Goal: Browse casually: Explore the website without a specific task or goal

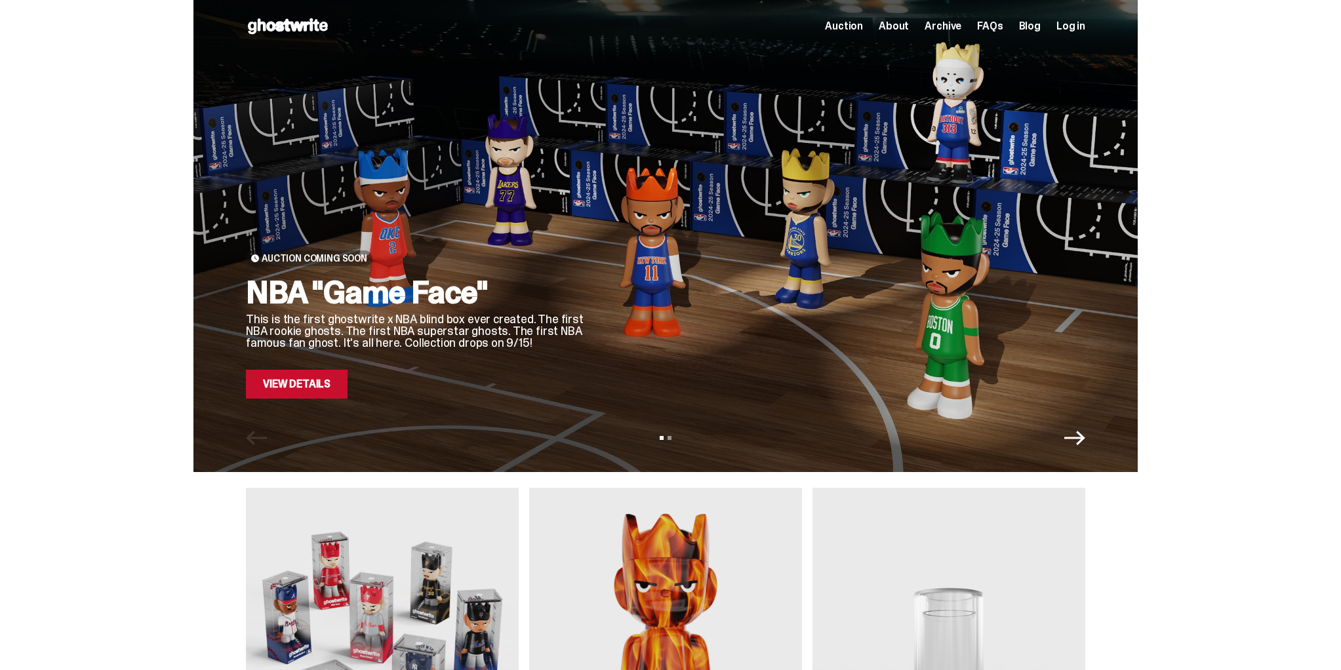
click at [960, 30] on span "Archive" at bounding box center [943, 26] width 37 height 10
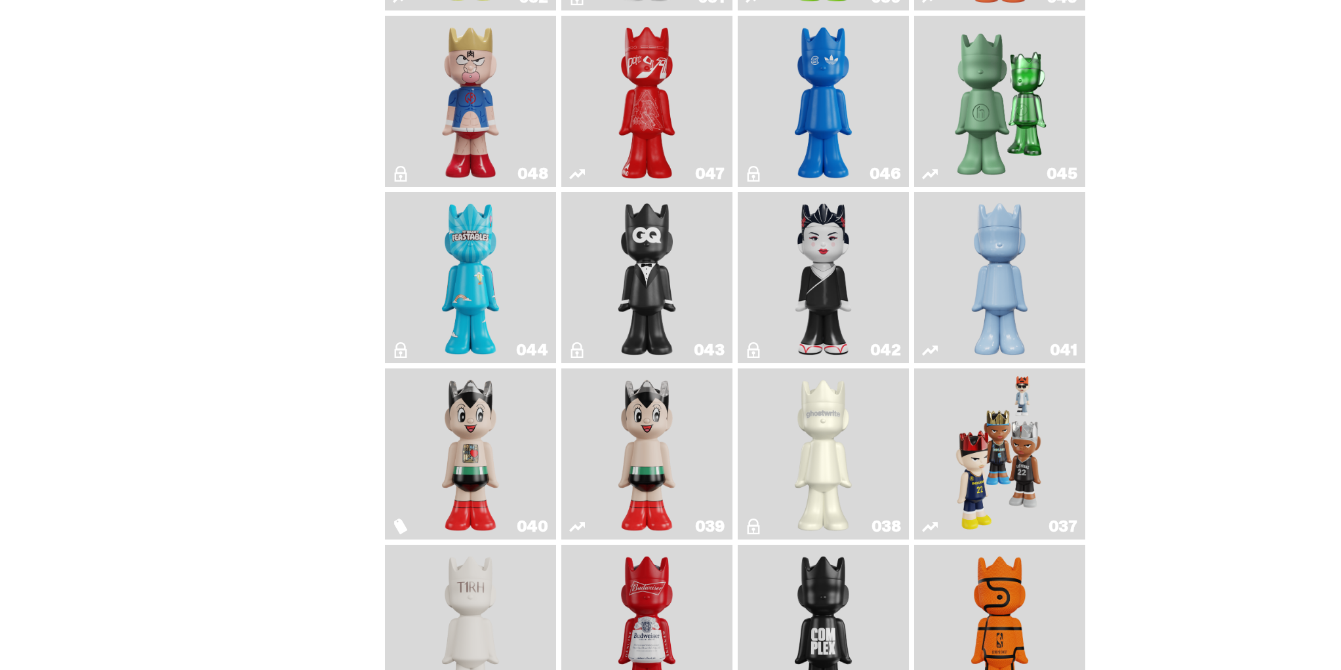
scroll to position [649, 0]
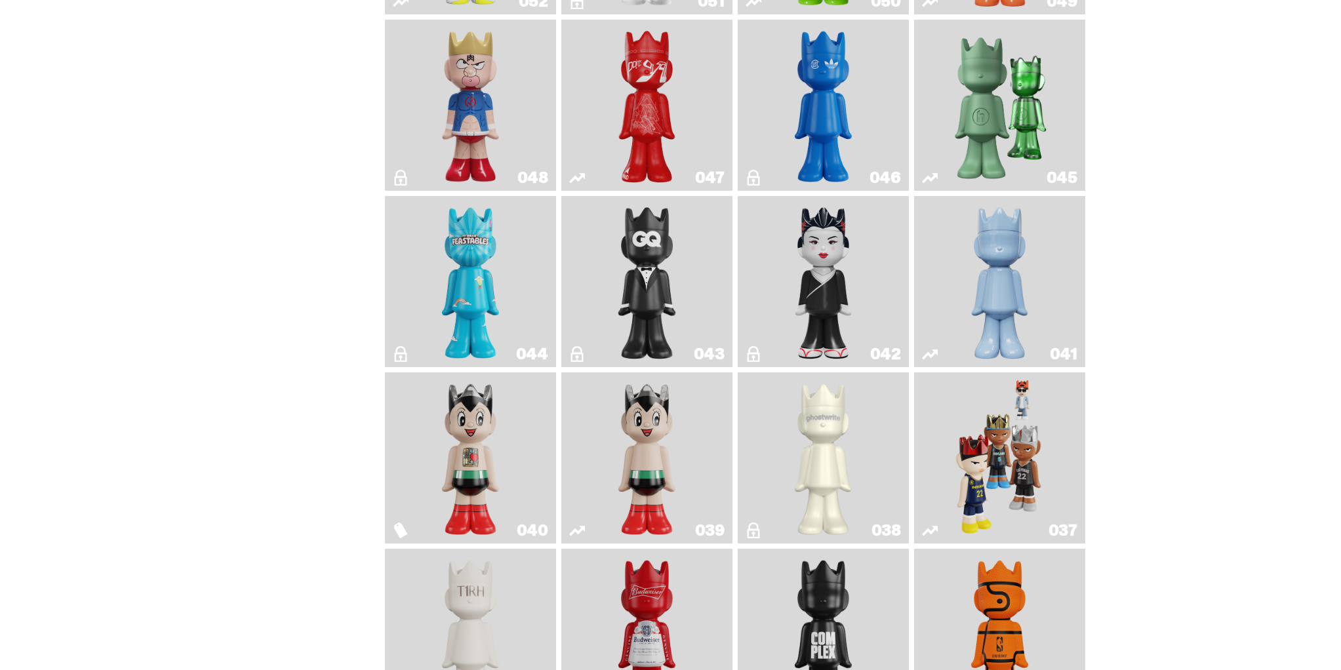
click at [487, 95] on img "Kinnikuman" at bounding box center [471, 105] width 70 height 161
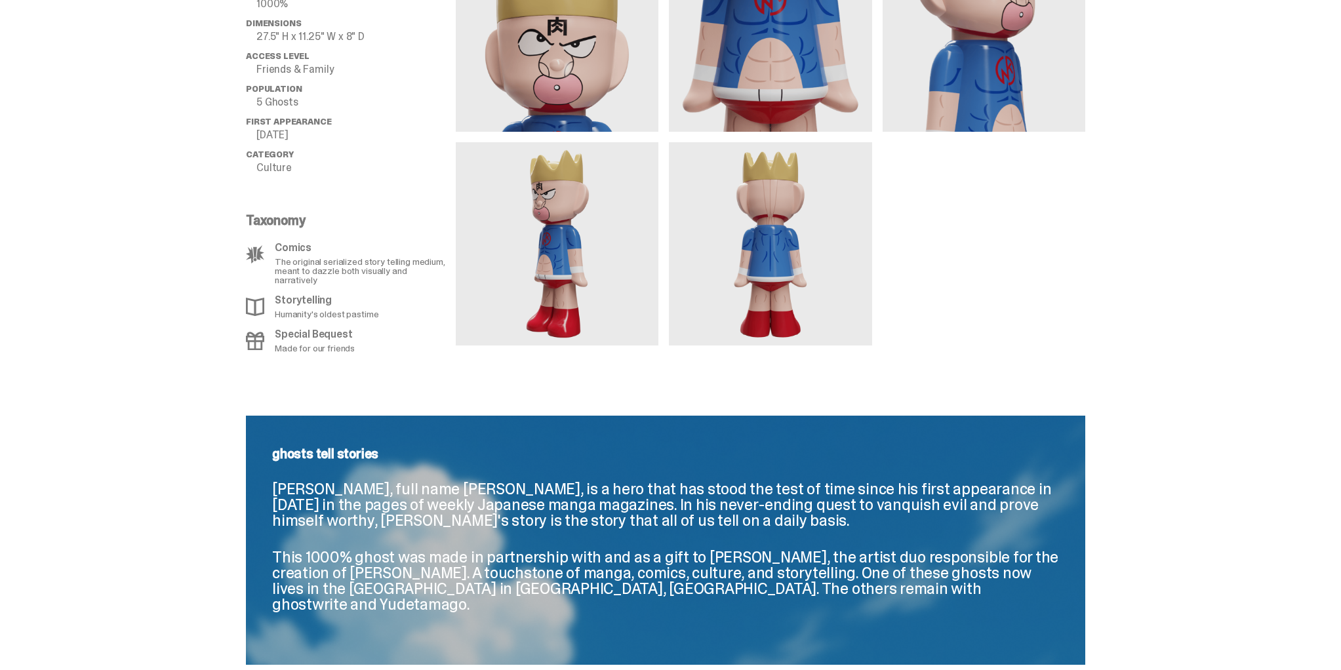
scroll to position [729, 0]
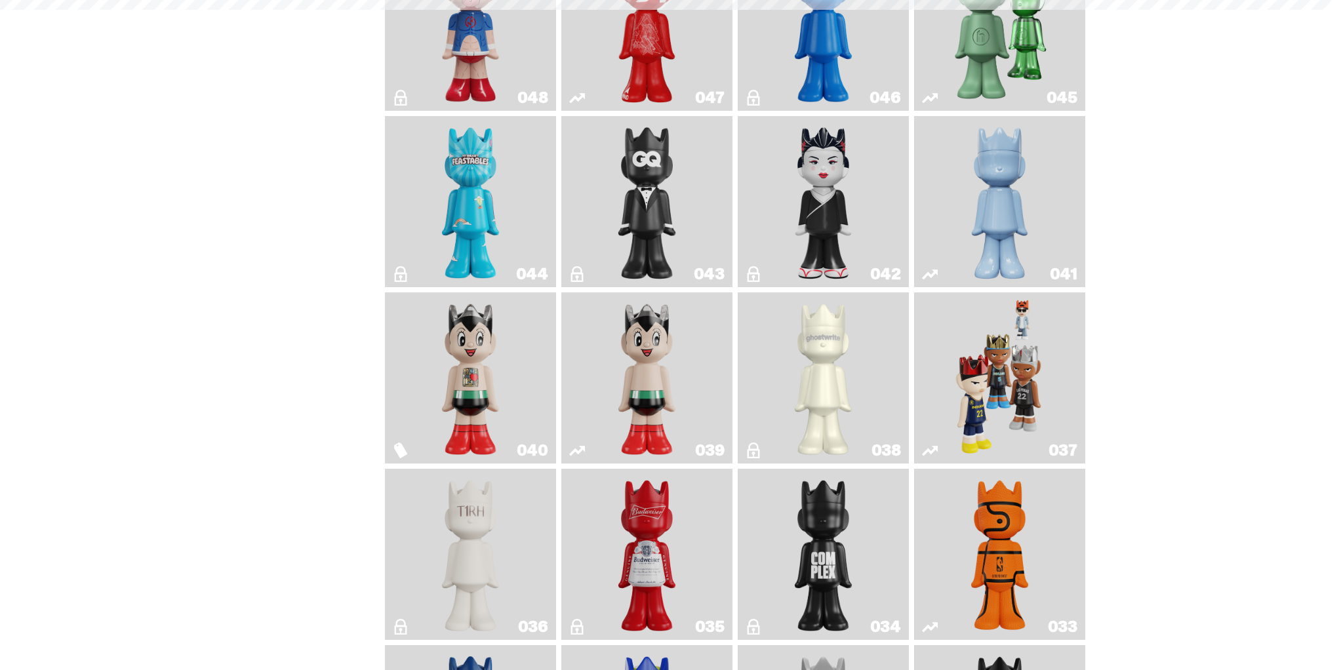
scroll to position [649, 0]
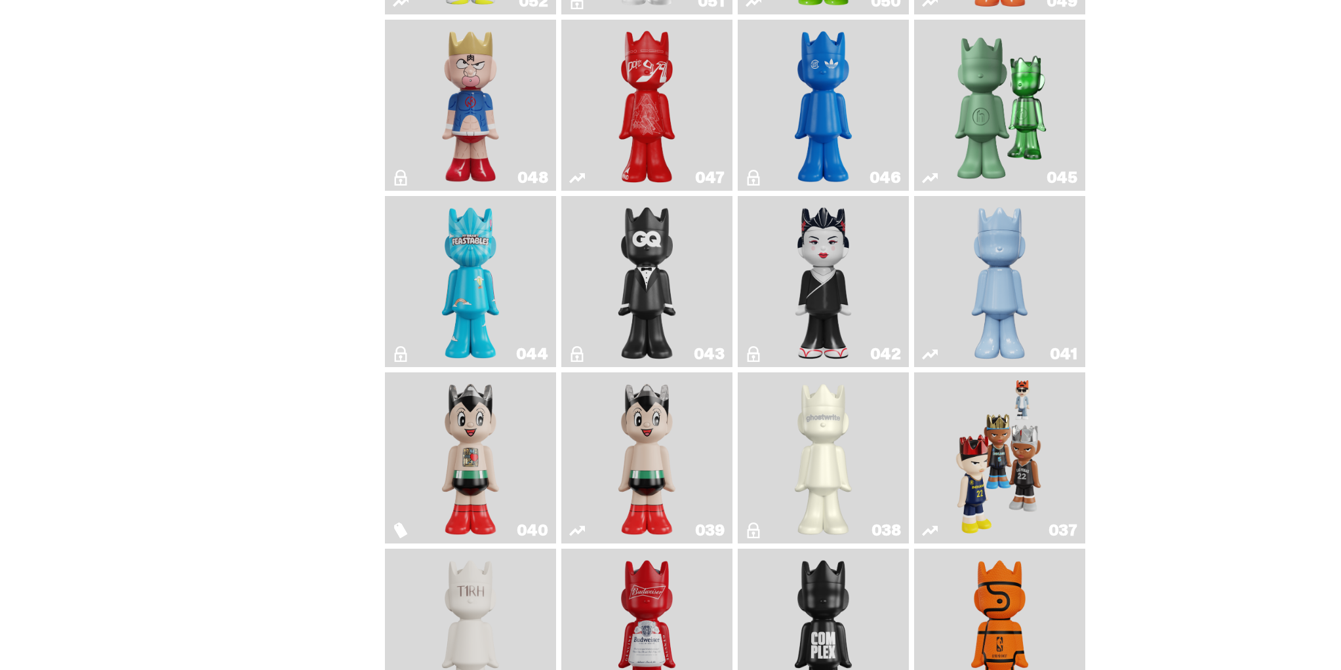
click at [477, 411] on img "Astro Boy (Heart)" at bounding box center [471, 458] width 70 height 161
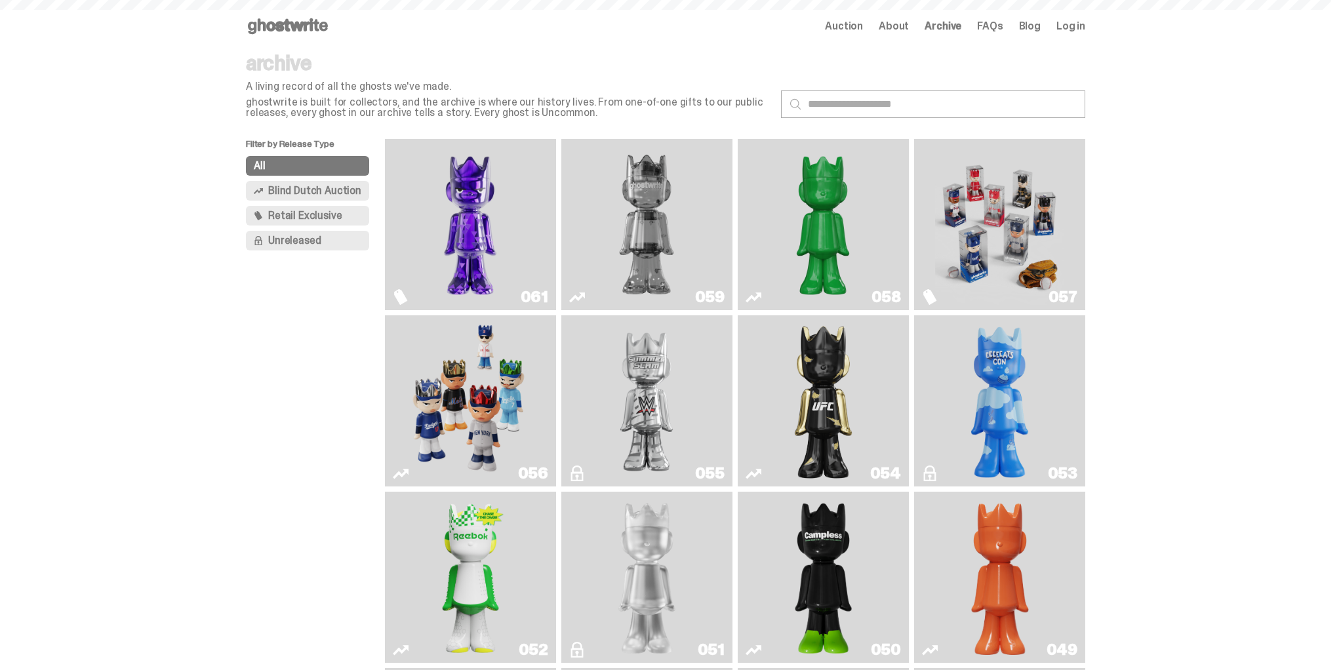
scroll to position [649, 0]
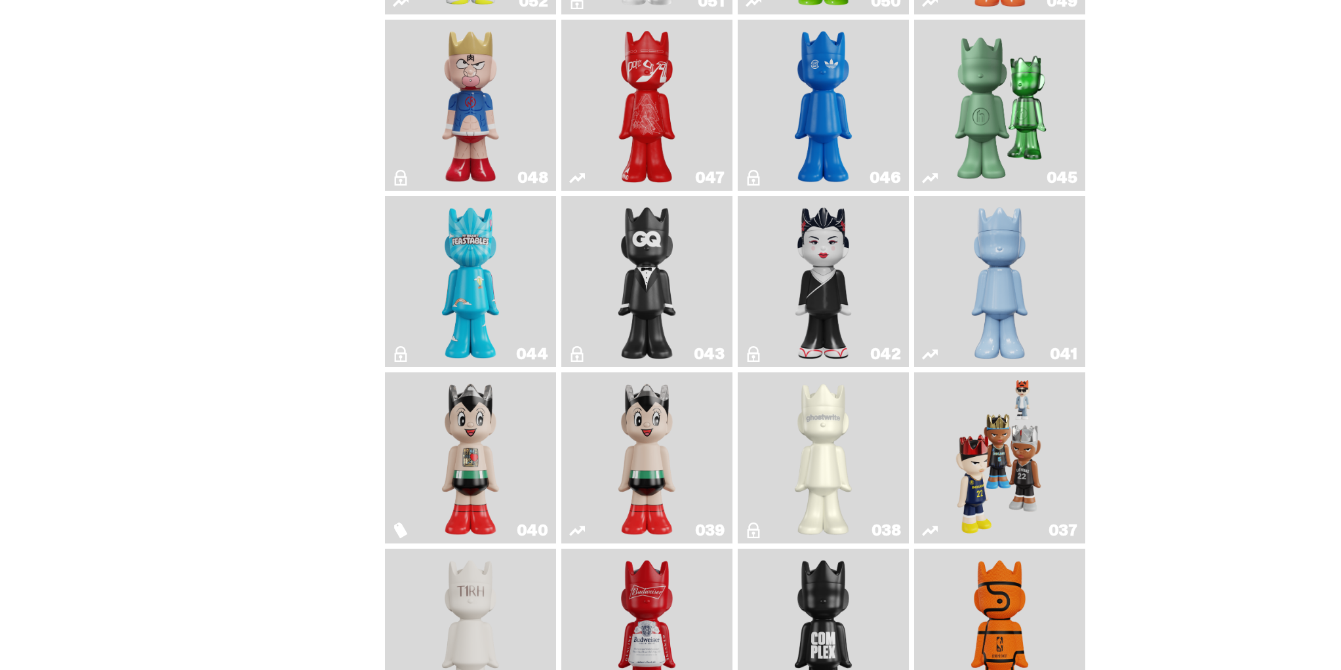
click at [796, 252] on img "Sei Less" at bounding box center [824, 281] width 70 height 161
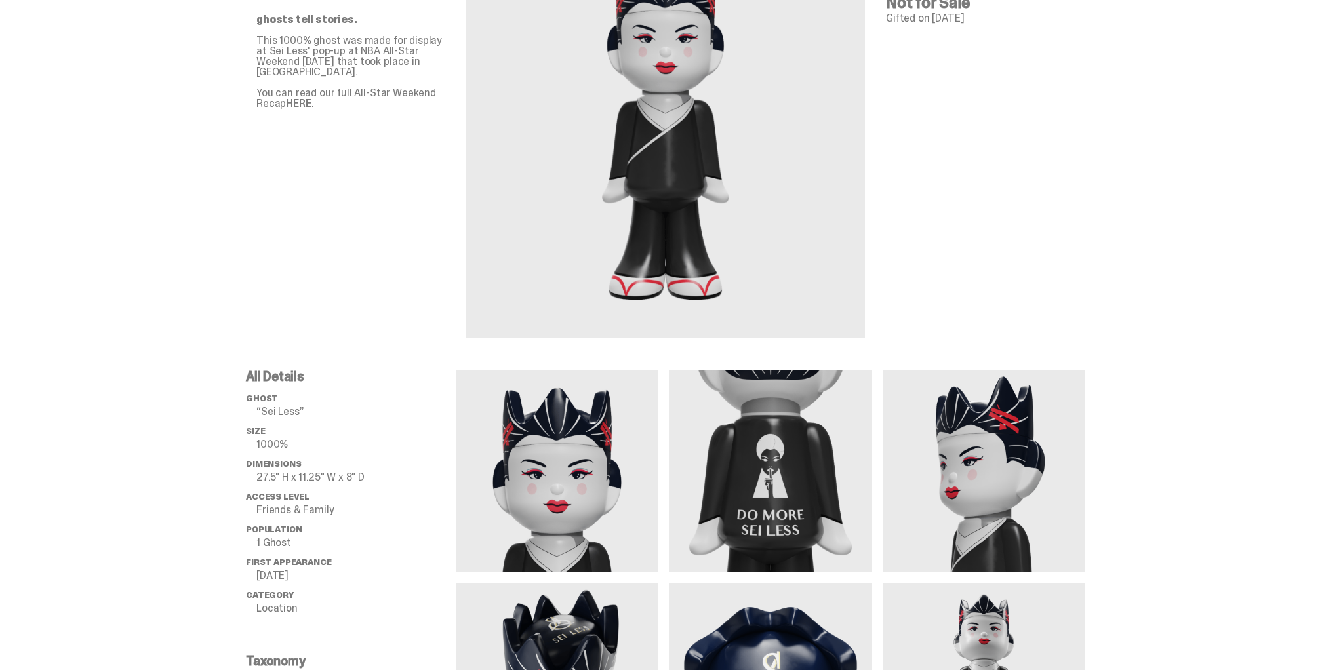
scroll to position [144, 0]
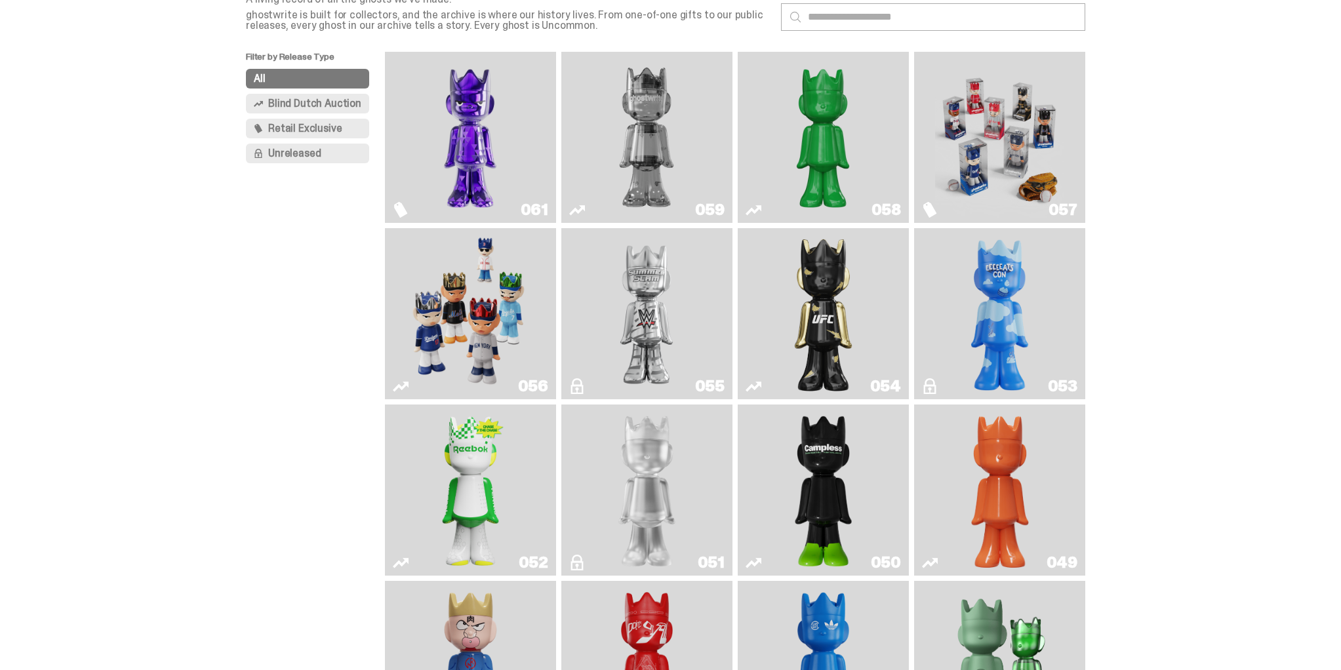
scroll to position [84, 0]
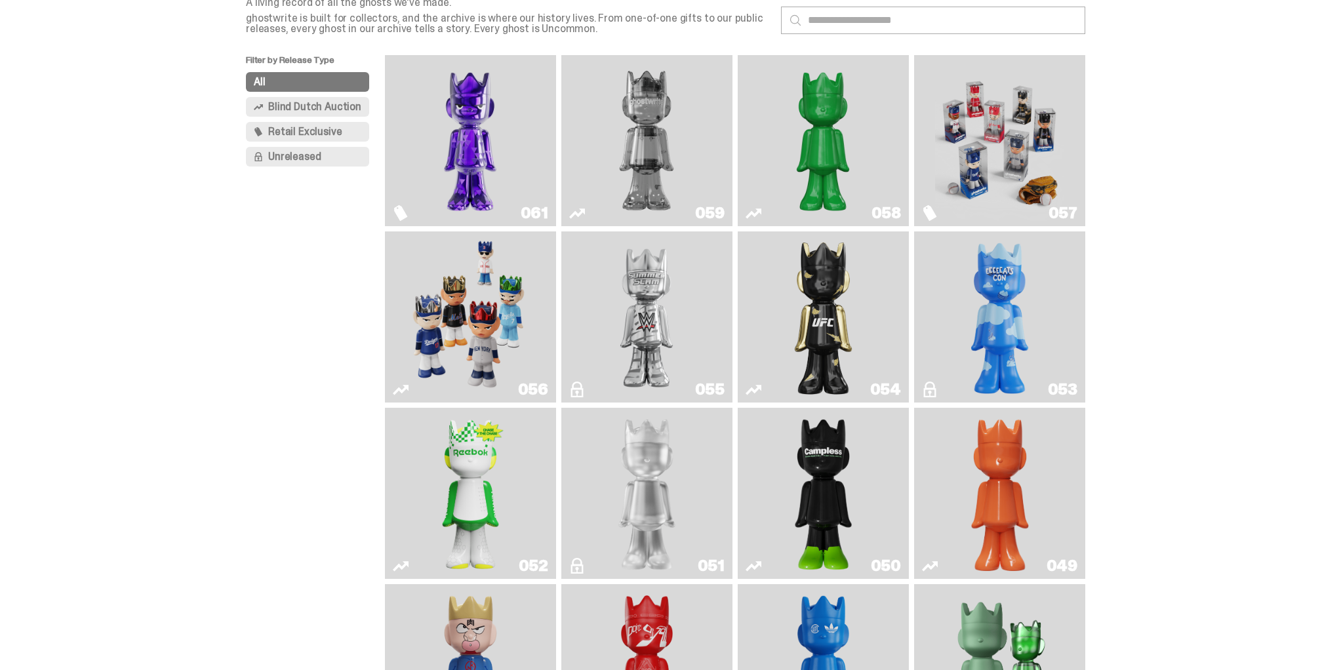
click at [643, 285] on img "I Was There SummerSlam" at bounding box center [646, 317] width 129 height 161
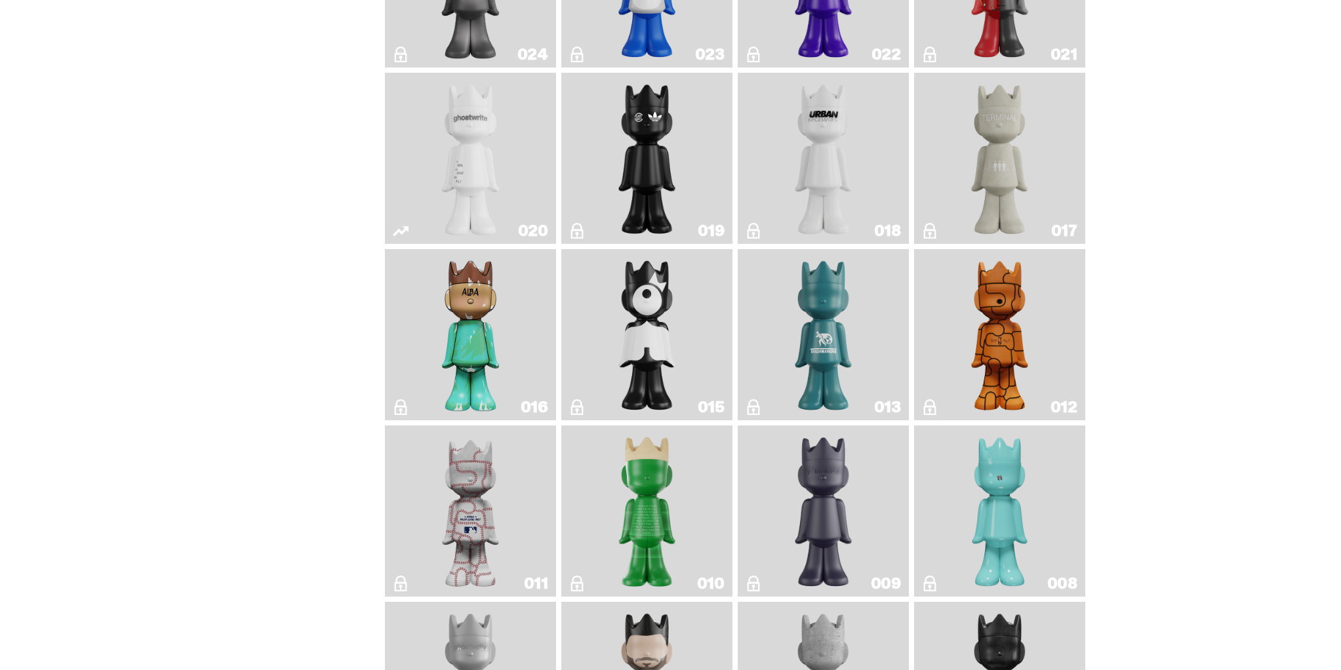
scroll to position [1845, 0]
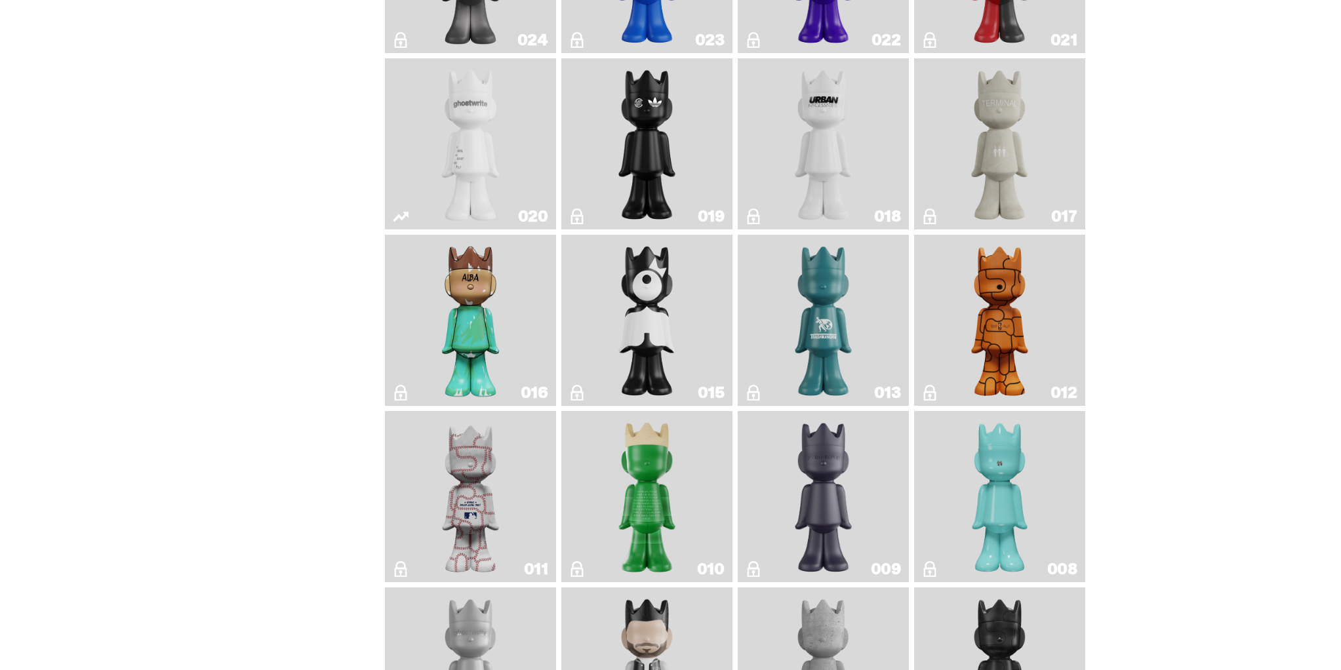
click at [478, 163] on img "ghost" at bounding box center [471, 144] width 91 height 161
